Goal: Task Accomplishment & Management: Use online tool/utility

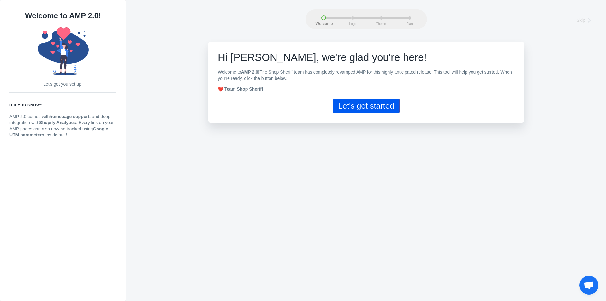
click at [362, 101] on button "Let's get started" at bounding box center [366, 106] width 67 height 14
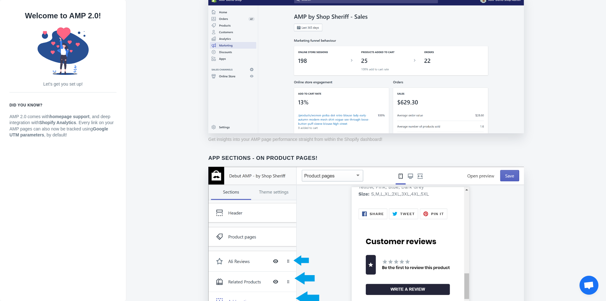
scroll to position [284, 0]
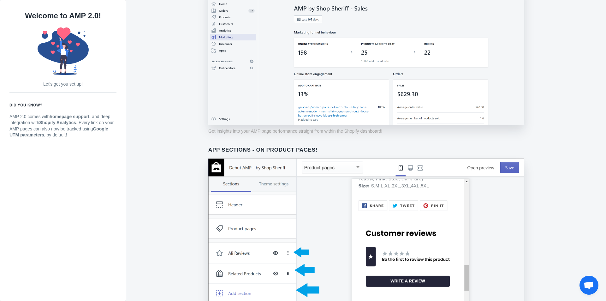
click at [506, 165] on img at bounding box center [365, 250] width 315 height 184
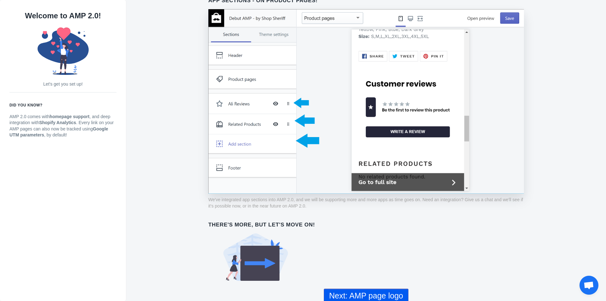
scroll to position [436, 0]
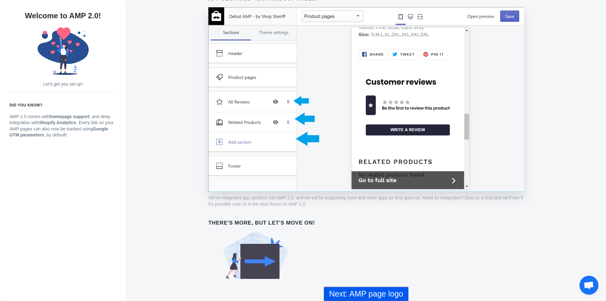
click at [368, 297] on button "Next: AMP page logo" at bounding box center [366, 293] width 85 height 14
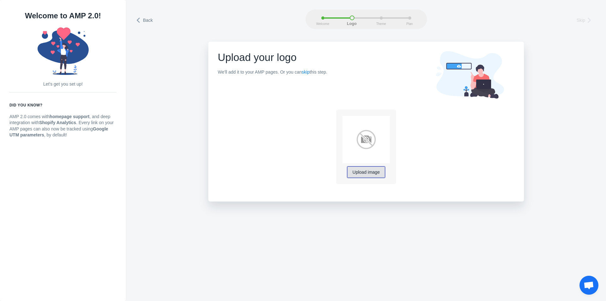
click at [367, 173] on span "Upload image" at bounding box center [365, 172] width 27 height 5
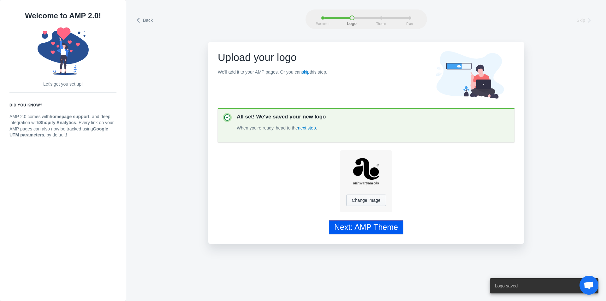
click at [383, 228] on div "Next: AMP Theme" at bounding box center [366, 226] width 64 height 9
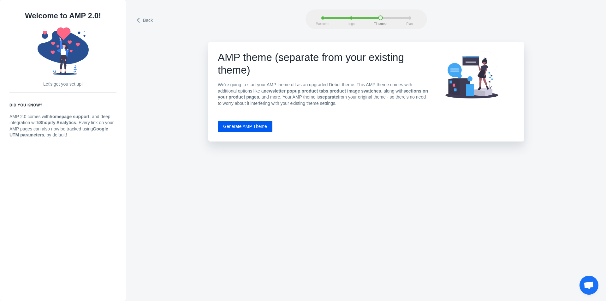
click at [243, 127] on button "Generate AMP Theme" at bounding box center [245, 126] width 55 height 11
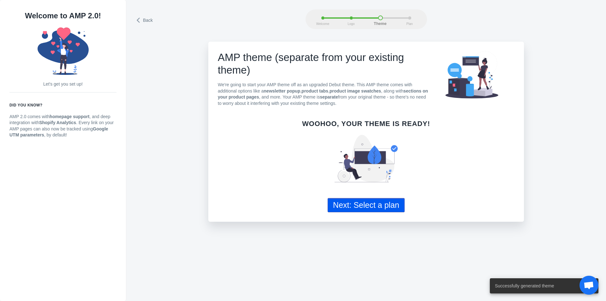
click at [371, 204] on button "Next: Select a plan" at bounding box center [365, 205] width 77 height 14
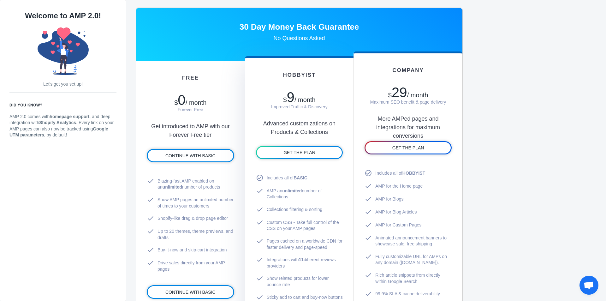
scroll to position [315, 0]
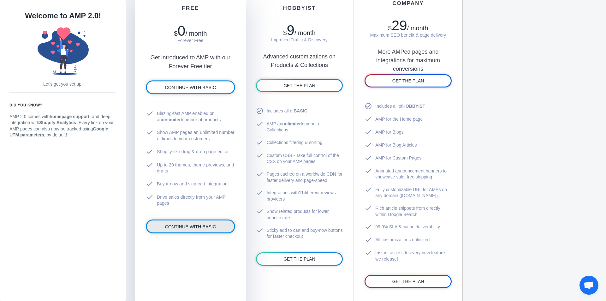
click at [202, 228] on span "CONTINUE WITH BASIC" at bounding box center [190, 226] width 51 height 5
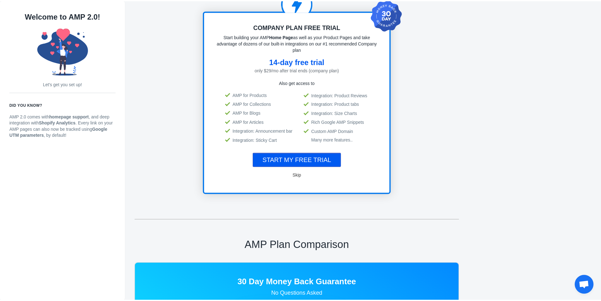
scroll to position [1, 0]
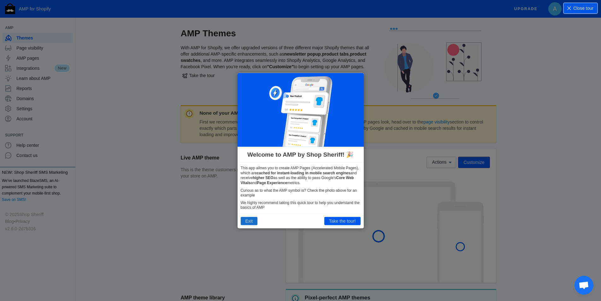
click at [250, 221] on button "Exit" at bounding box center [249, 221] width 17 height 8
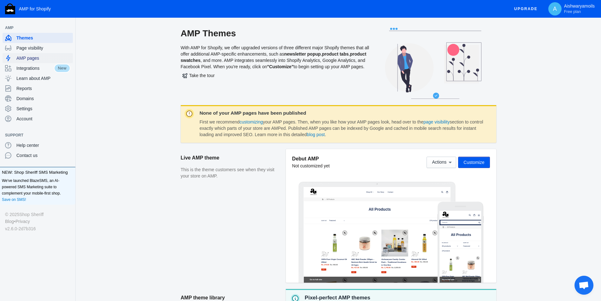
click at [30, 59] on span "AMP pages" at bounding box center [43, 58] width 54 height 6
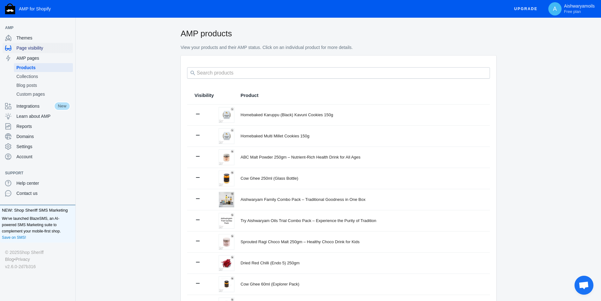
click at [29, 45] on span "Page visibility" at bounding box center [43, 48] width 54 height 6
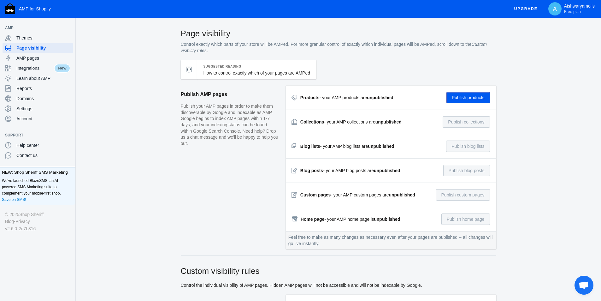
click at [481, 102] on button "Publish products" at bounding box center [468, 97] width 44 height 11
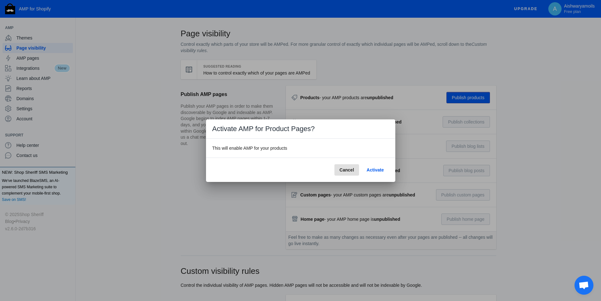
click at [382, 169] on span "Activate" at bounding box center [375, 169] width 17 height 5
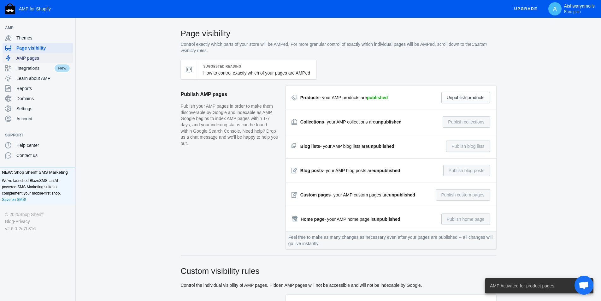
click at [31, 59] on span "AMP pages" at bounding box center [43, 58] width 54 height 6
